Goal: Book appointment/travel/reservation

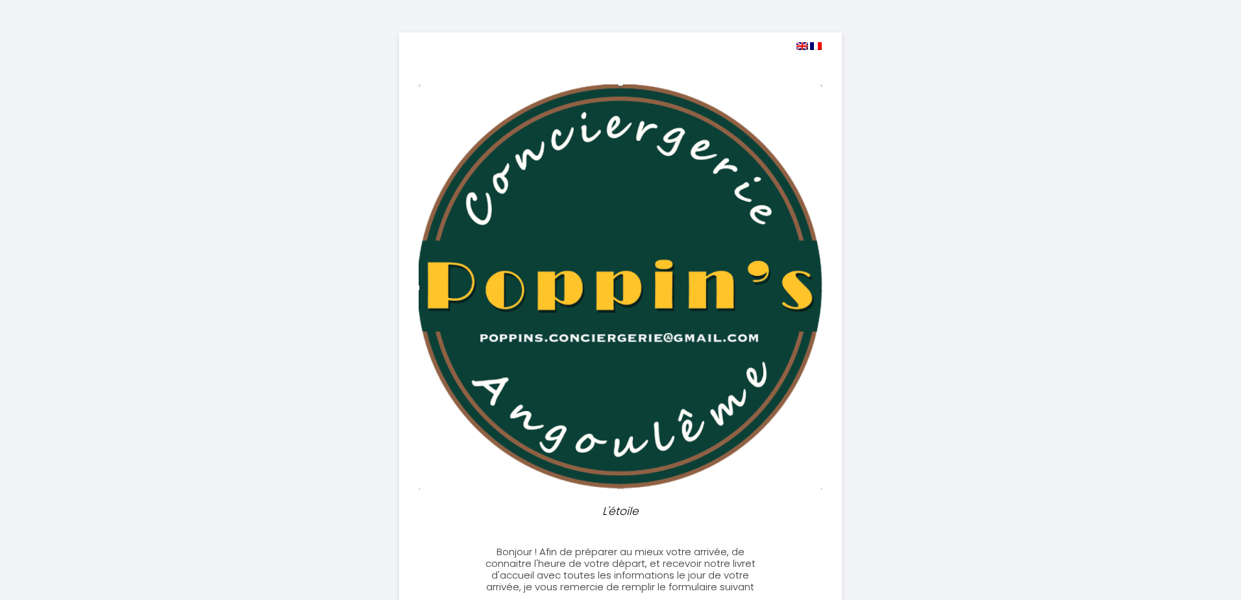
select select
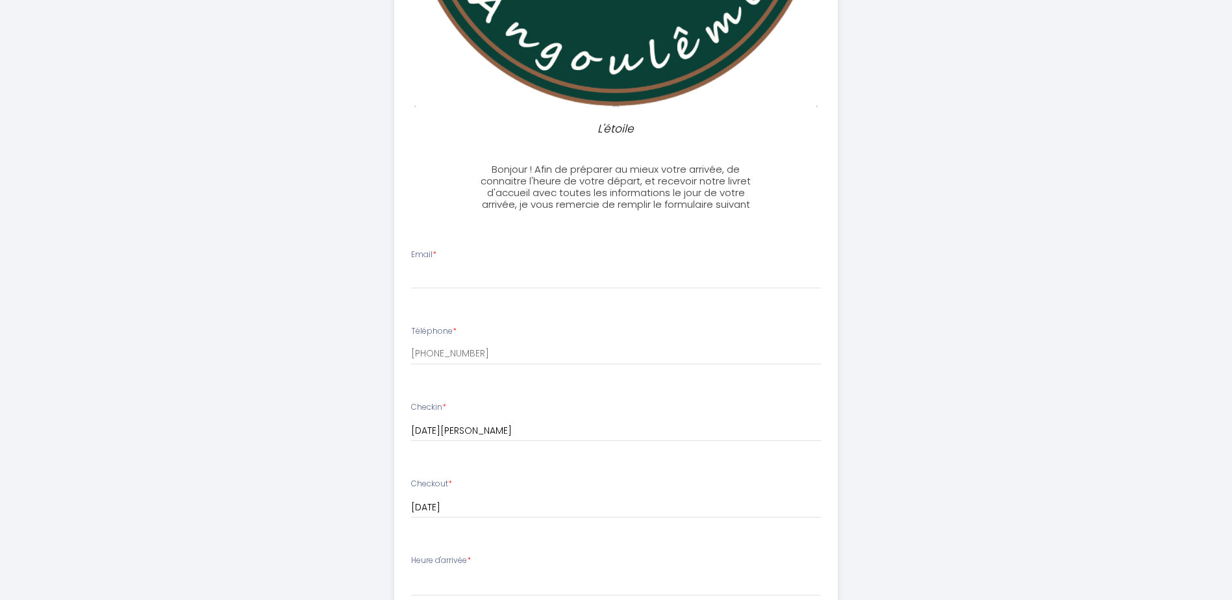
scroll to position [390, 0]
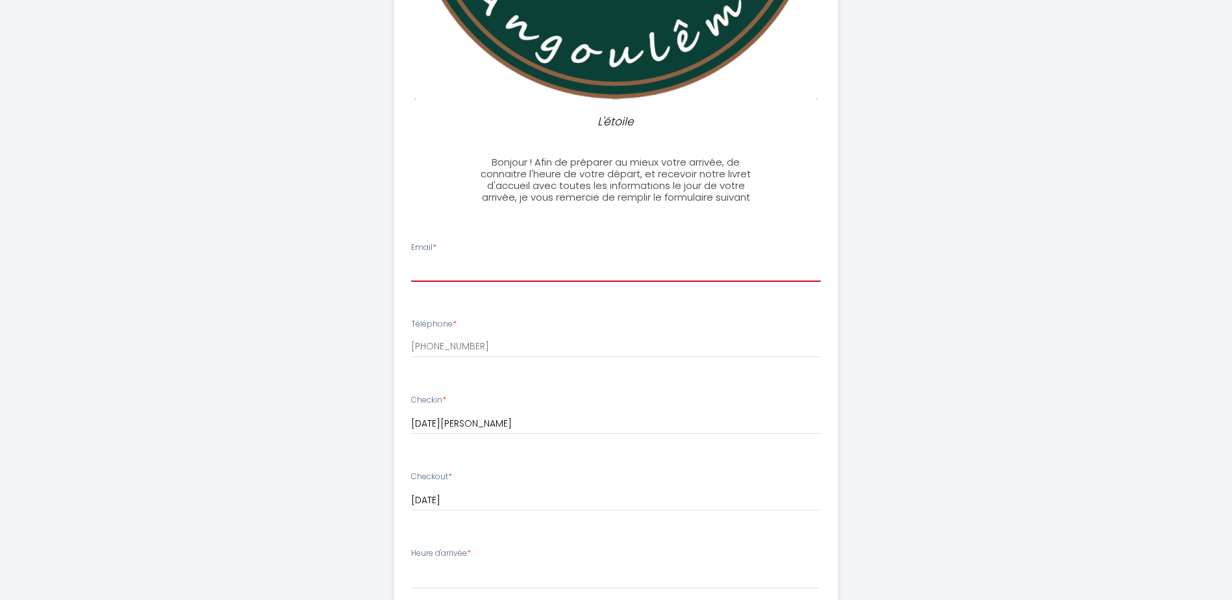
click at [491, 264] on input "Email *" at bounding box center [616, 269] width 410 height 23
type input "[EMAIL_ADDRESS][DOMAIN_NAME]"
click at [284, 344] on div "L'étoile Bonjour ! Afin de préparer au mieux votre arrivée, de connaitre l'heur…" at bounding box center [616, 304] width 665 height 1389
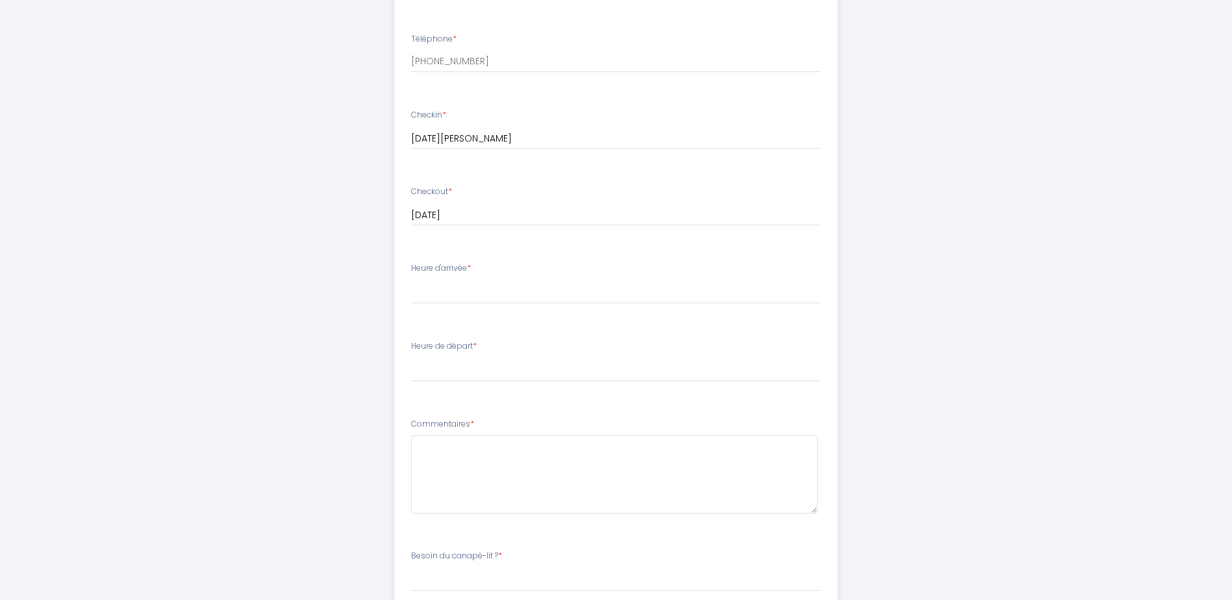
scroll to position [714, 0]
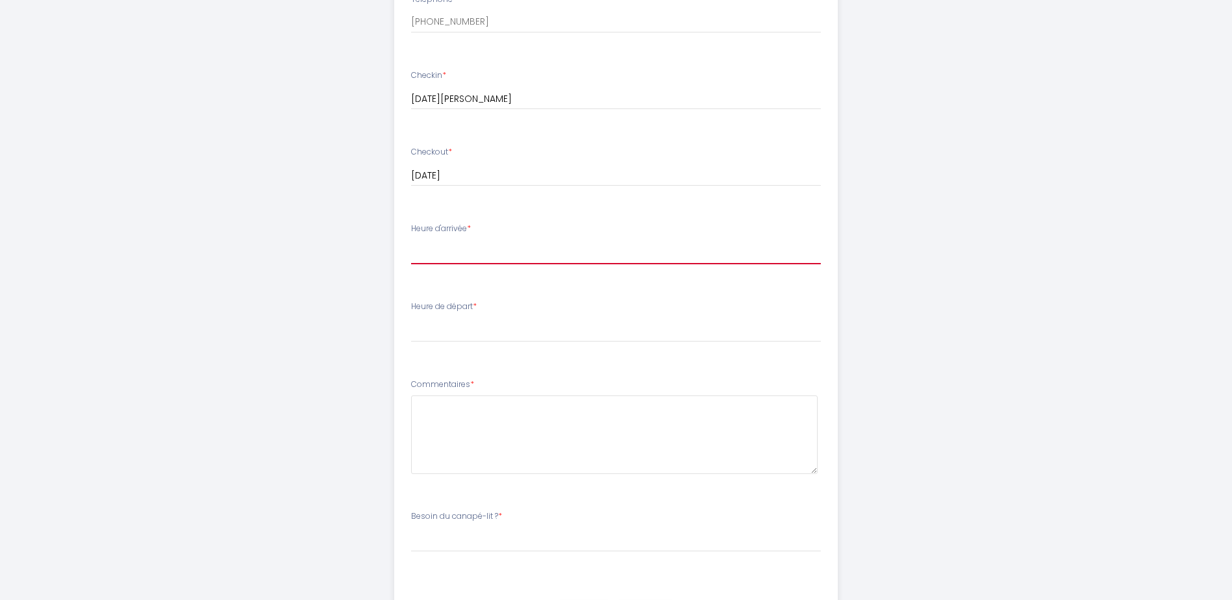
click at [472, 245] on select "15:00 15:30 16:00 16:30 17:00 17:30 18:00 18:30 19:00 19:30 20:00 20:30 21:00 2…" at bounding box center [616, 252] width 410 height 25
select select "15:00"
click at [411, 240] on select "15:00 15:30 16:00 16:30 17:00 17:30 18:00 18:30 19:00 19:30 20:00 20:30 21:00 2…" at bounding box center [616, 252] width 410 height 25
click at [469, 332] on select "00:00 00:30 01:00 01:30 02:00 02:30 03:00 03:30 04:00 04:30 05:00 05:30 06:00 0…" at bounding box center [616, 329] width 410 height 25
select select "10:00"
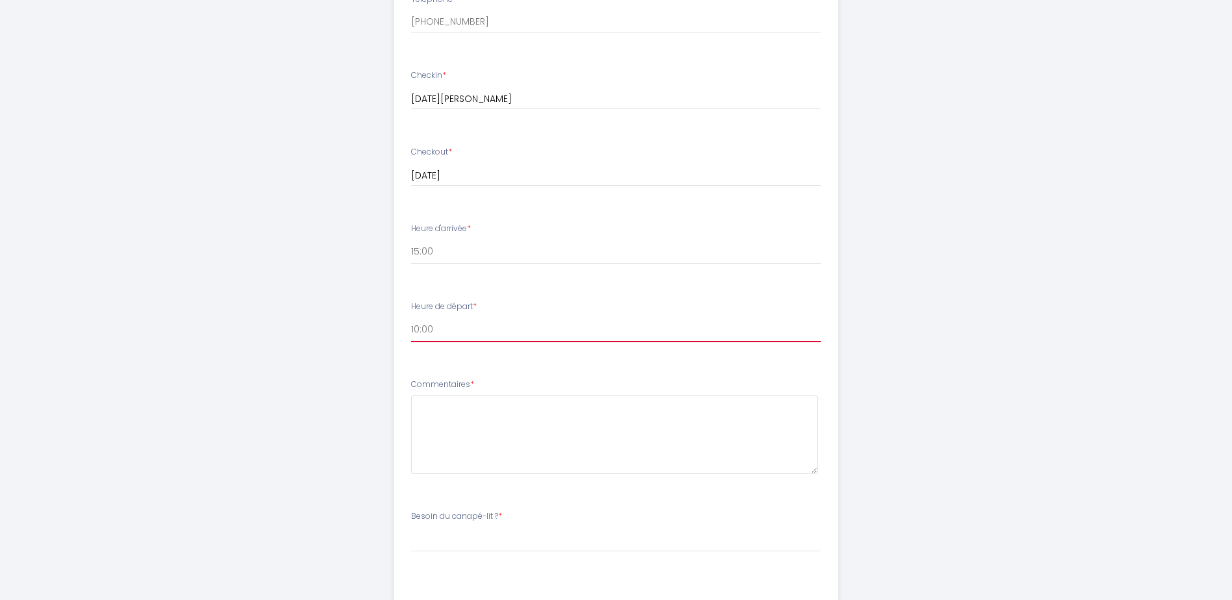
click at [411, 317] on select "00:00 00:30 01:00 01:30 02:00 02:30 03:00 03:30 04:00 04:30 05:00 05:30 06:00 0…" at bounding box center [616, 329] width 410 height 25
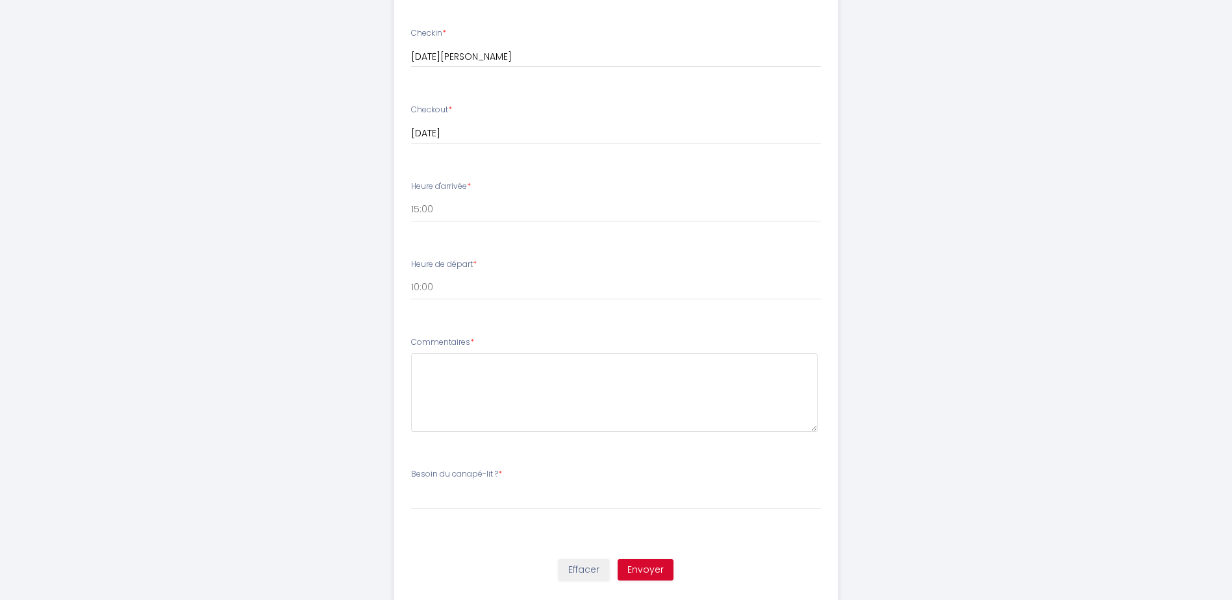
scroll to position [789, 0]
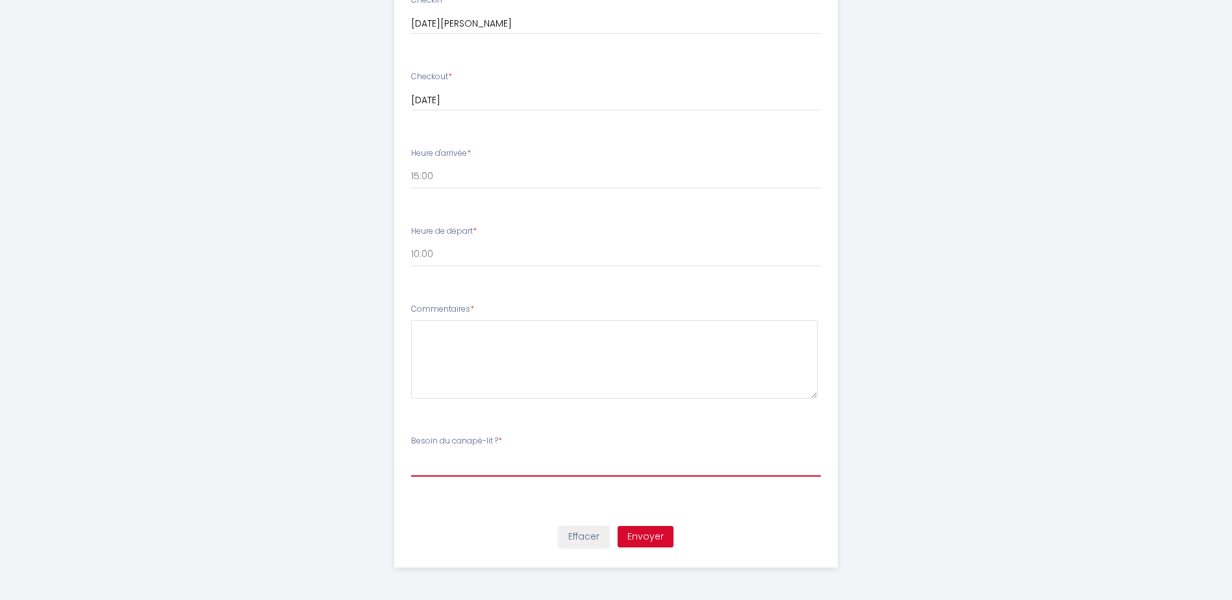
click at [505, 465] on select "[PERSON_NAME] du canapé-lit ? oui non" at bounding box center [616, 464] width 410 height 25
select select "non"
click at [411, 452] on select "[PERSON_NAME] du canapé-lit ? oui non" at bounding box center [616, 464] width 410 height 25
click at [654, 536] on button "Envoyer" at bounding box center [645, 537] width 56 height 22
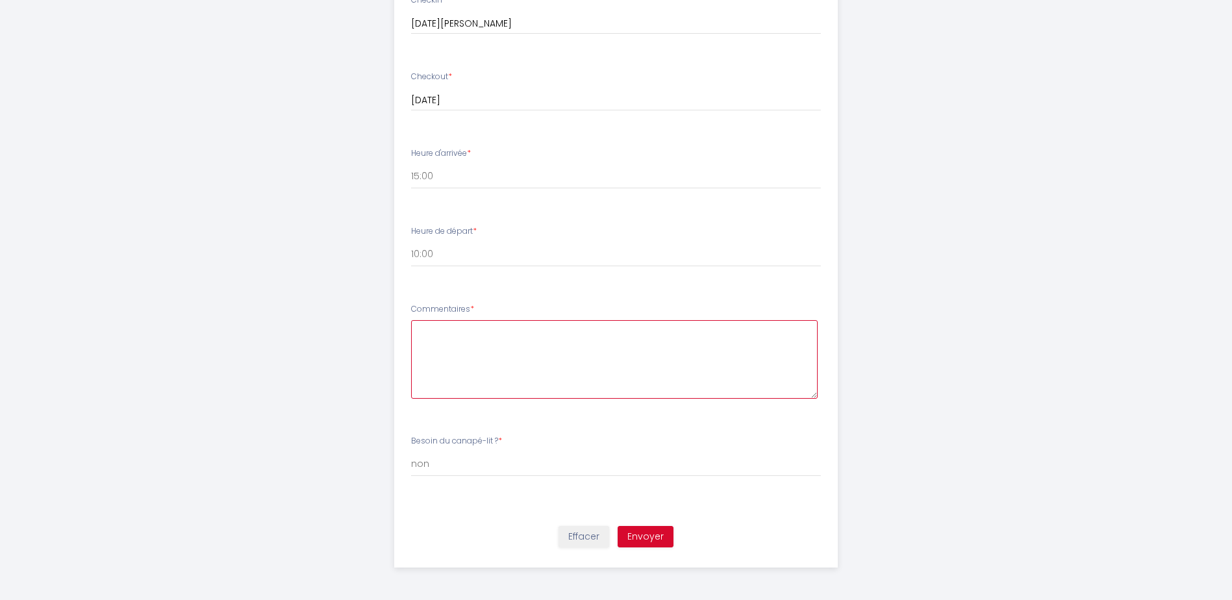
click at [587, 341] on textarea at bounding box center [614, 359] width 406 height 79
click at [535, 351] on textarea at bounding box center [614, 359] width 406 height 79
paste textarea "Bonjour, je serai en déplacement professionnel à cette période. Au vu de la pér…"
type textarea "Bonjour, je serai en déplacement professionnel à cette période. Au vu de la pér…"
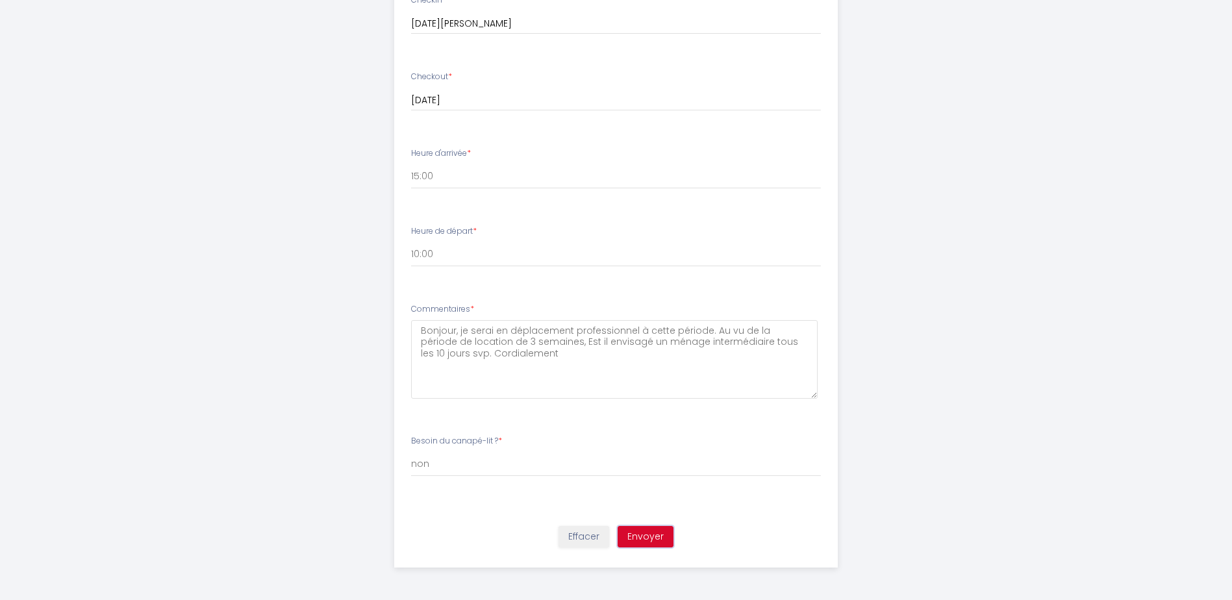
click at [650, 534] on button "Envoyer" at bounding box center [645, 537] width 56 height 22
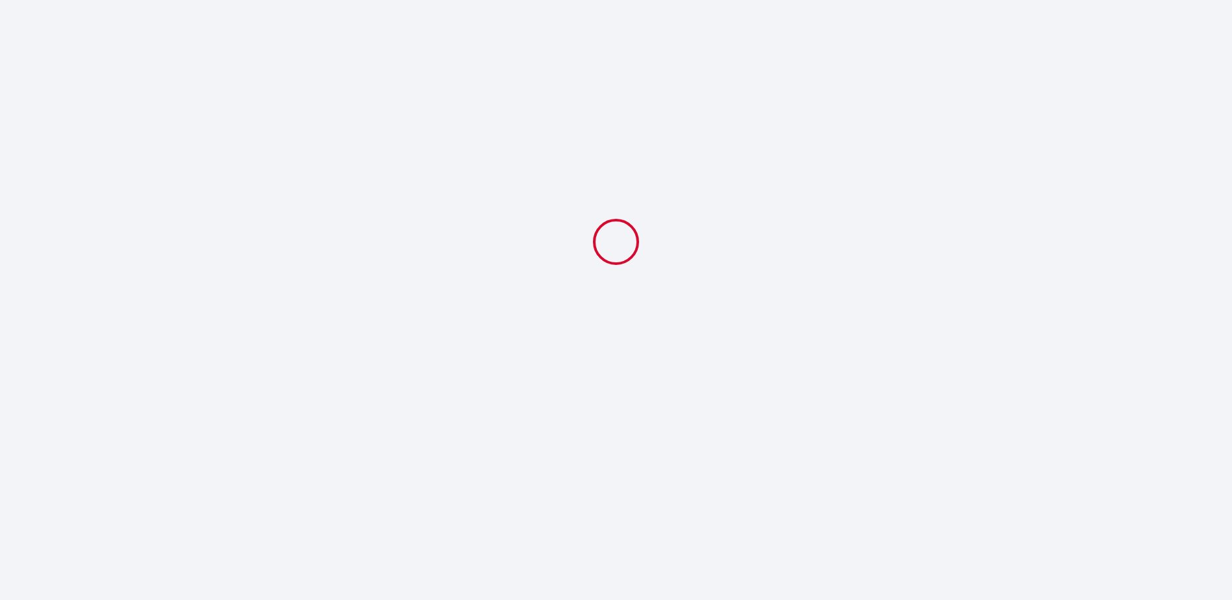
select select "10:00"
select select "non"
